Goal: Task Accomplishment & Management: Manage account settings

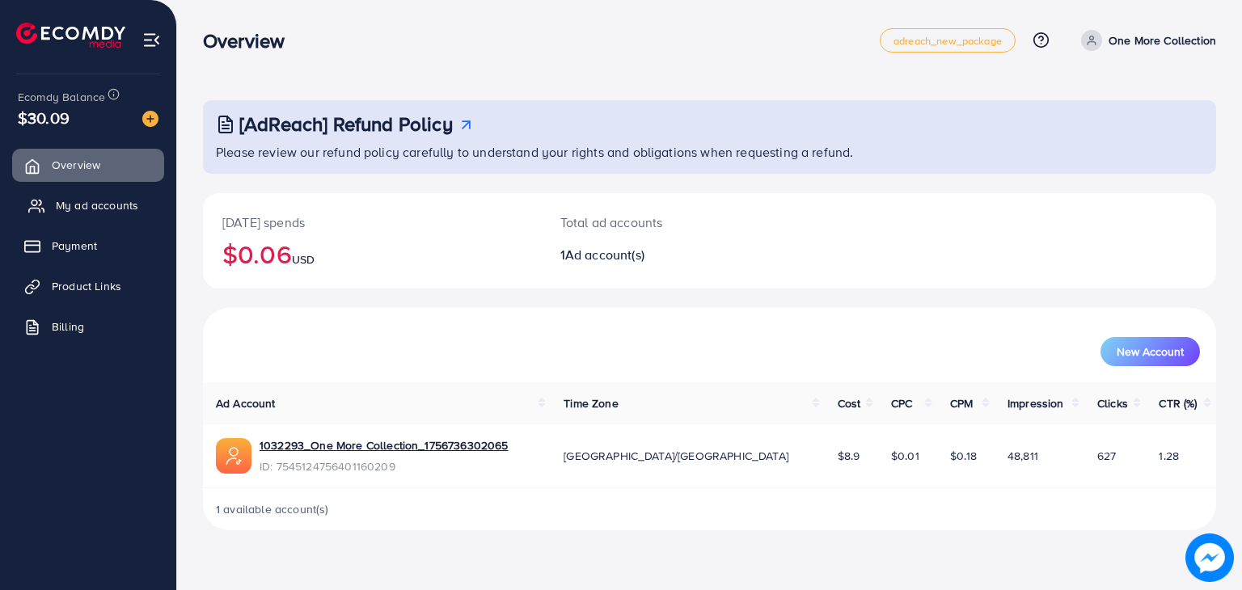
click at [113, 205] on span "My ad accounts" at bounding box center [97, 205] width 82 height 16
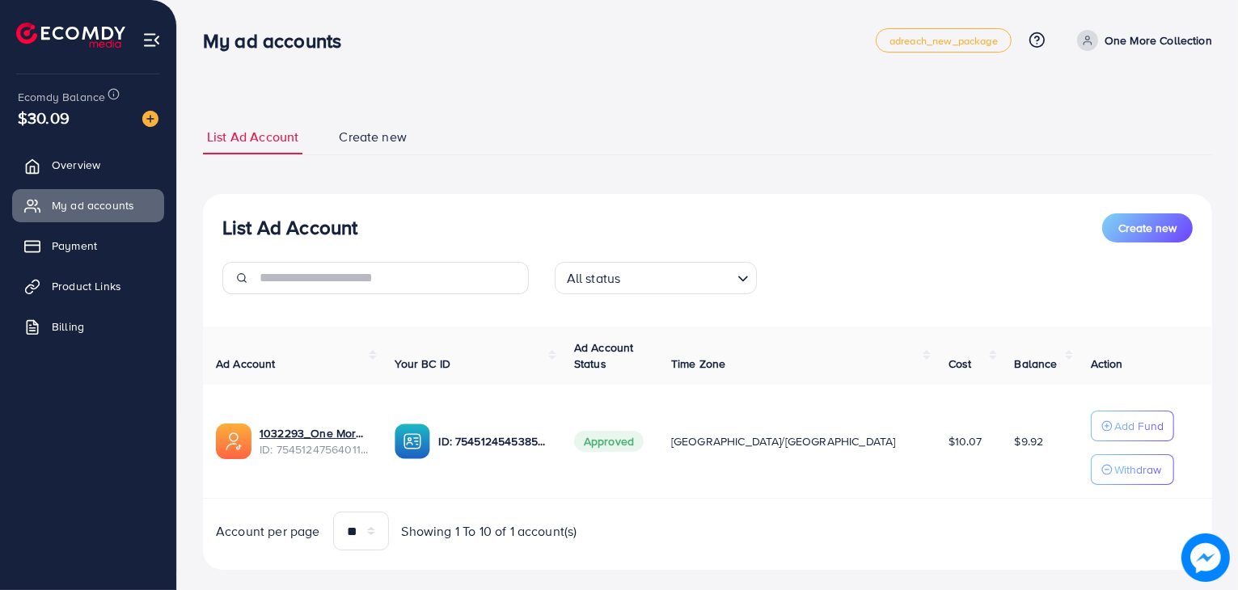
drag, startPoint x: 551, startPoint y: 82, endPoint x: 573, endPoint y: 32, distance: 53.9
click at [573, 32] on div "My ad accounts adreach_new_package Help Center Contact Support Plans and Pricin…" at bounding box center [619, 307] width 1238 height 615
click at [556, 84] on div "**********" at bounding box center [707, 307] width 1061 height 615
